Goal: Information Seeking & Learning: Learn about a topic

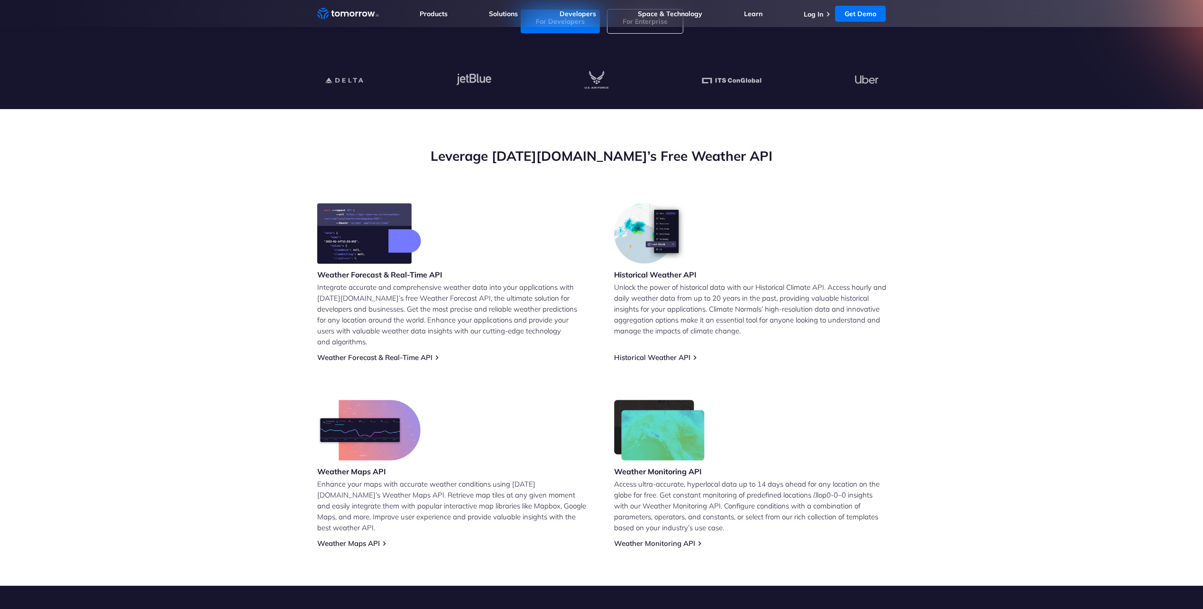
scroll to position [237, 0]
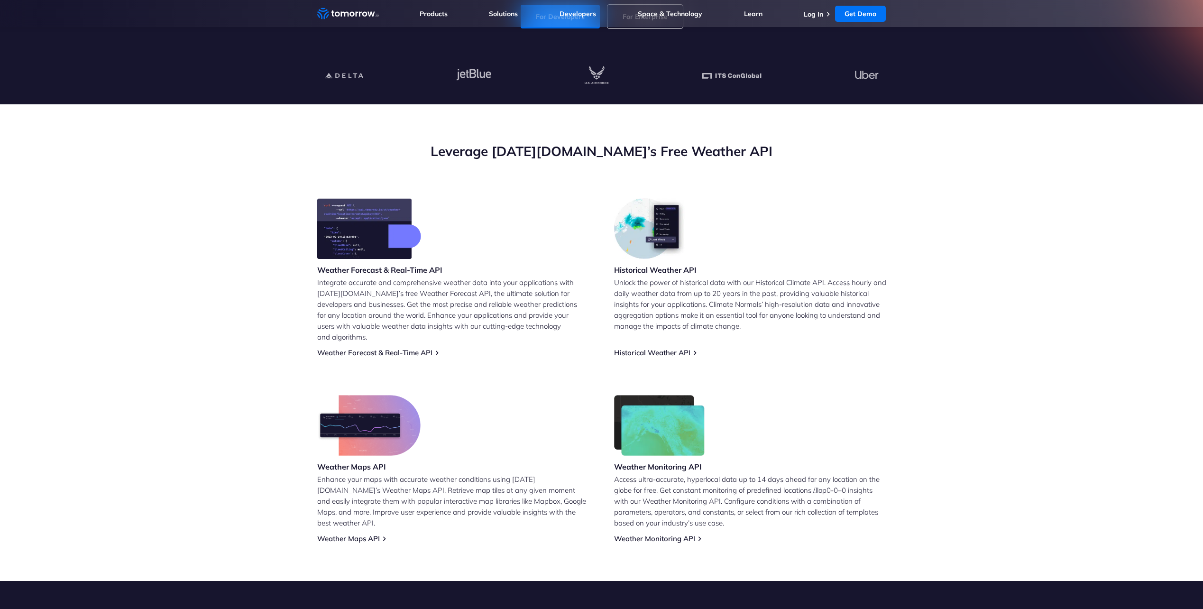
click at [404, 269] on h3 "Weather Forecast & Real-Time API" at bounding box center [379, 270] width 125 height 10
drag, startPoint x: 404, startPoint y: 269, endPoint x: 401, endPoint y: 294, distance: 25.3
click at [402, 294] on p "Integrate accurate and comprehensive weather data into your applications with […" at bounding box center [453, 309] width 272 height 65
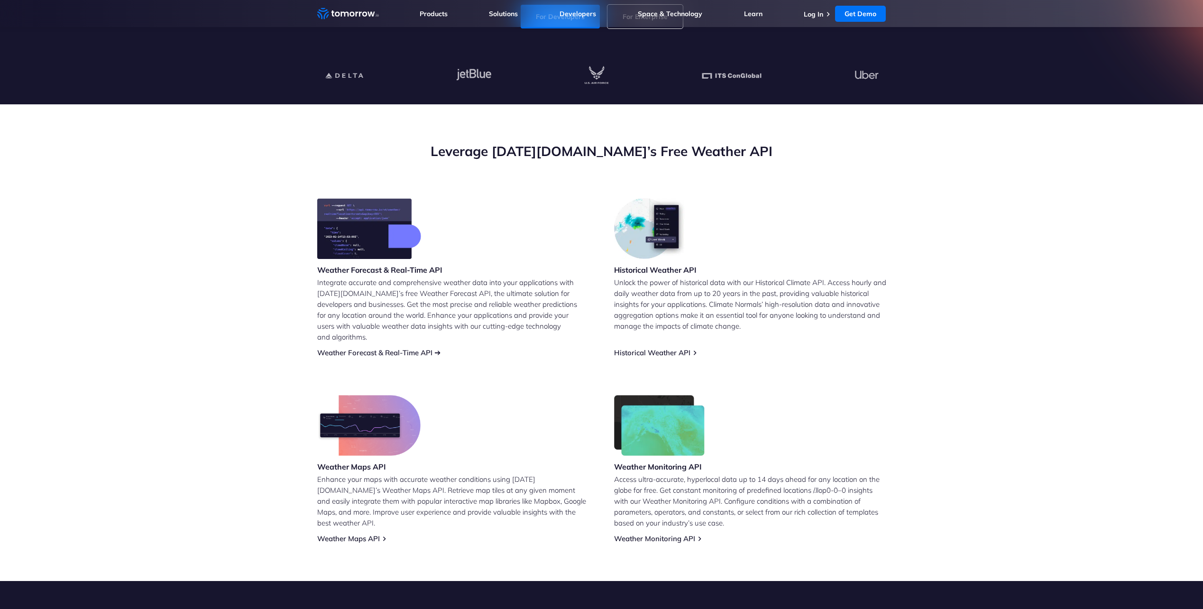
click at [397, 348] on link "Weather Forecast & Real-Time API" at bounding box center [374, 352] width 115 height 9
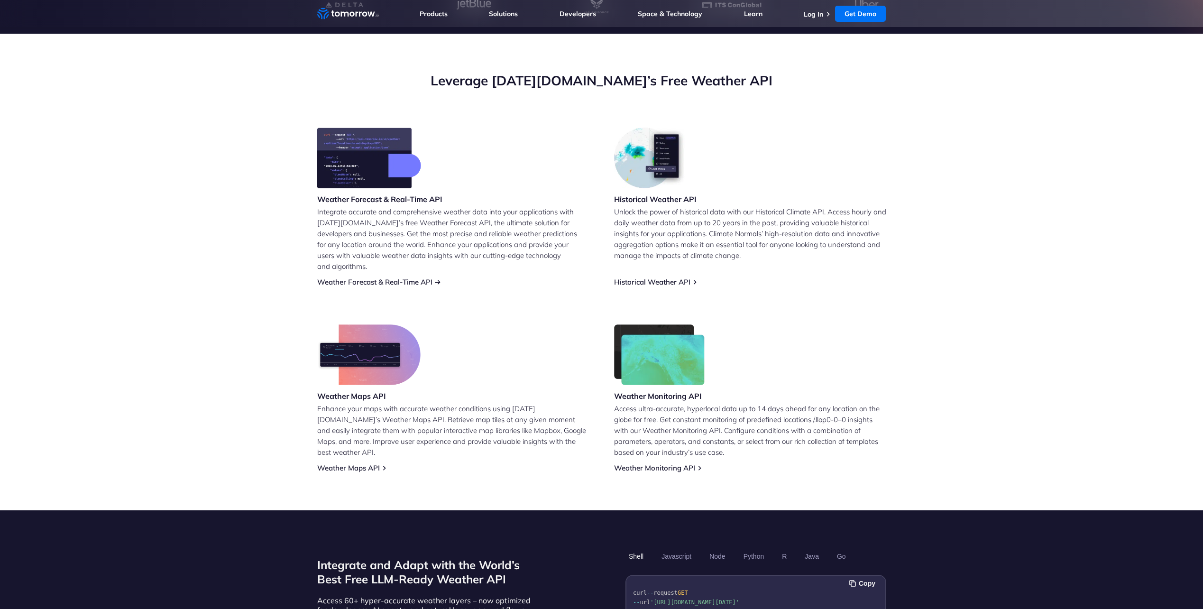
scroll to position [237, 0]
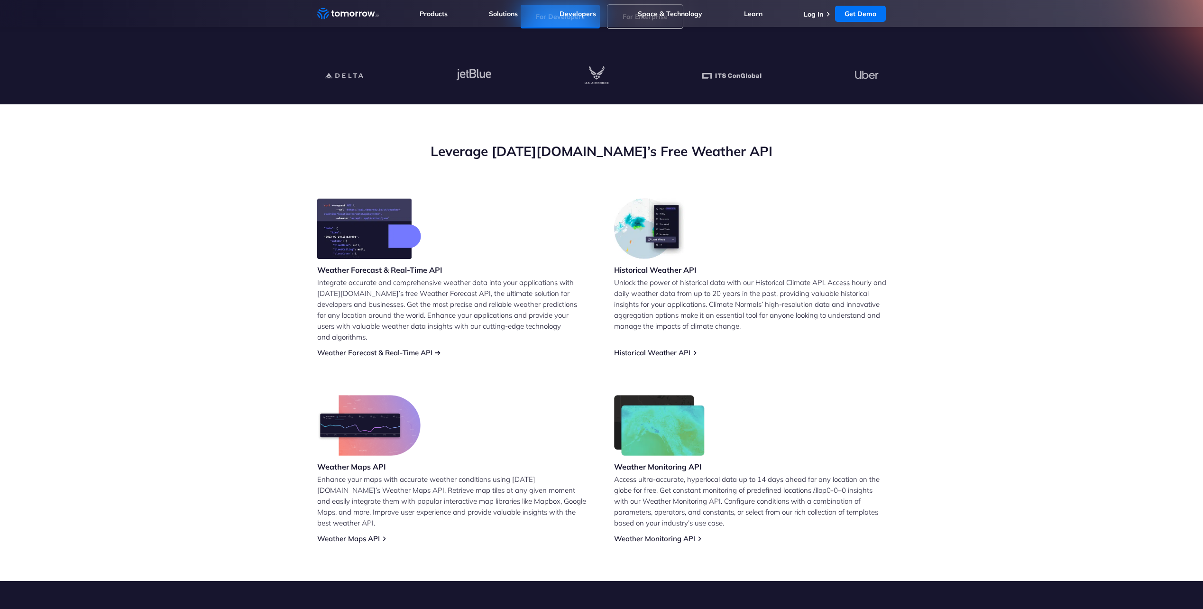
click at [400, 348] on link "Weather Forecast & Real-Time API" at bounding box center [374, 352] width 115 height 9
